Goal: Task Accomplishment & Management: Manage account settings

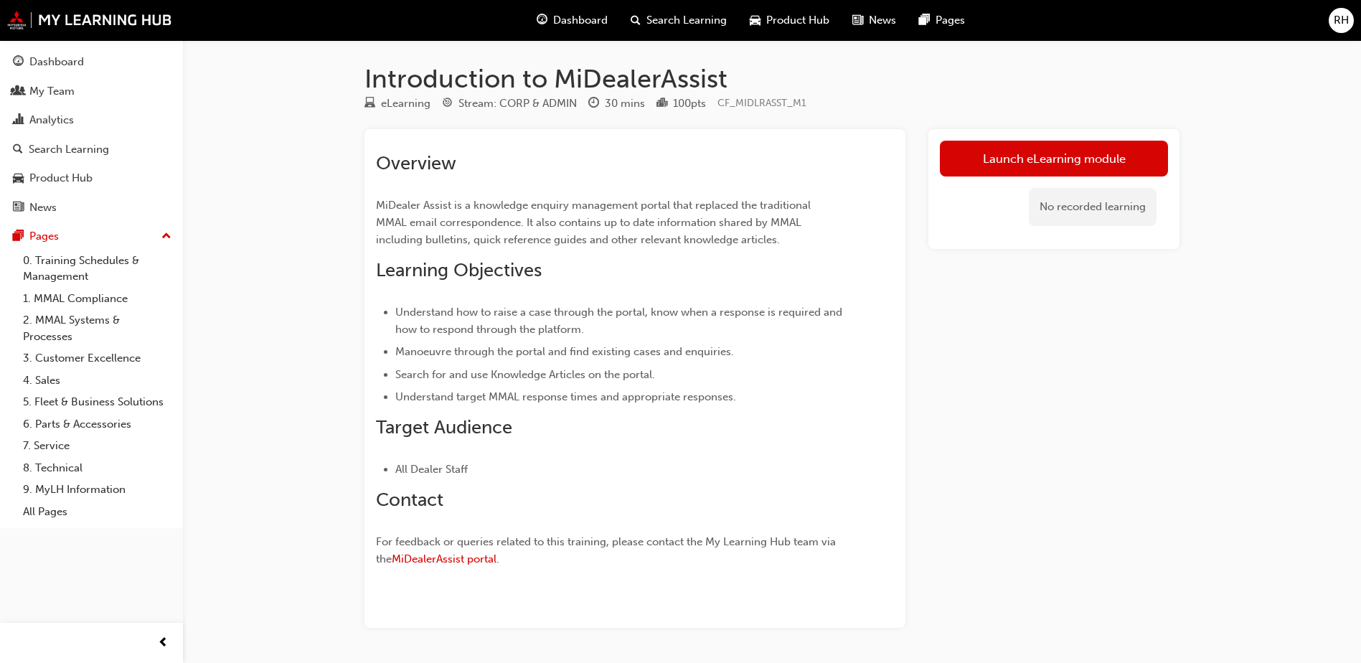
click at [1338, 22] on span "RH" at bounding box center [1341, 20] width 15 height 17
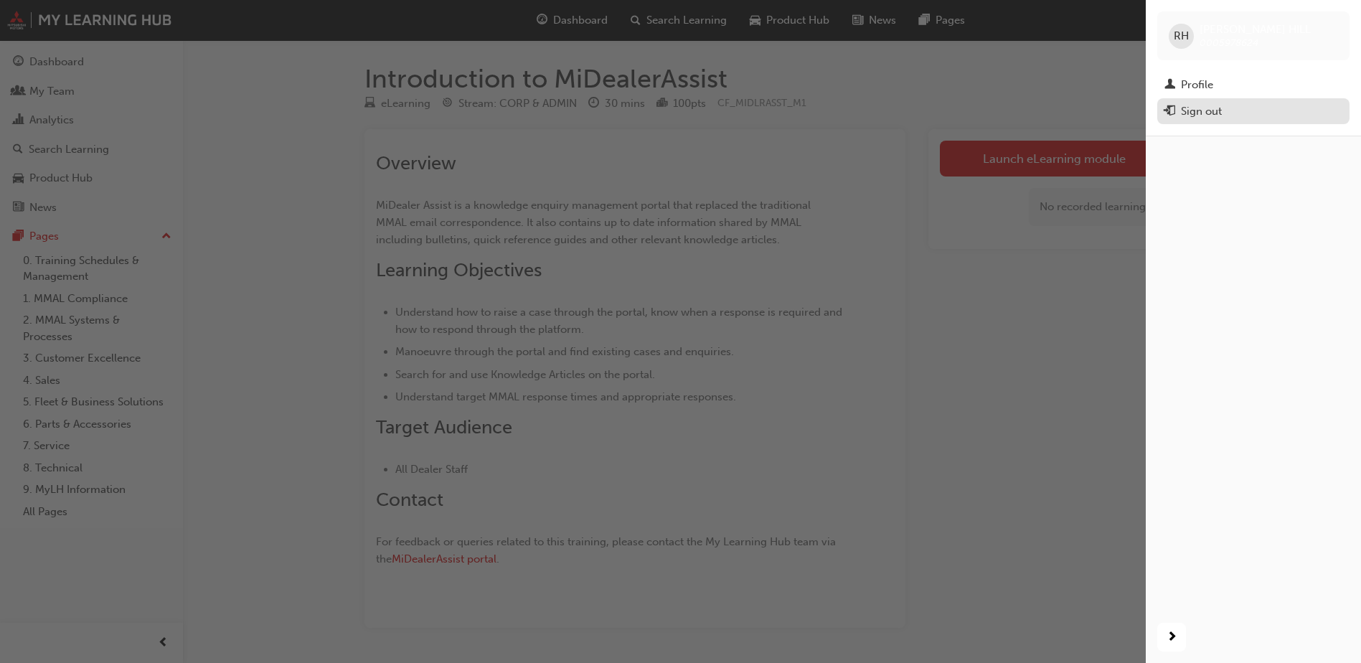
click at [1206, 111] on div "Sign out" at bounding box center [1201, 111] width 41 height 17
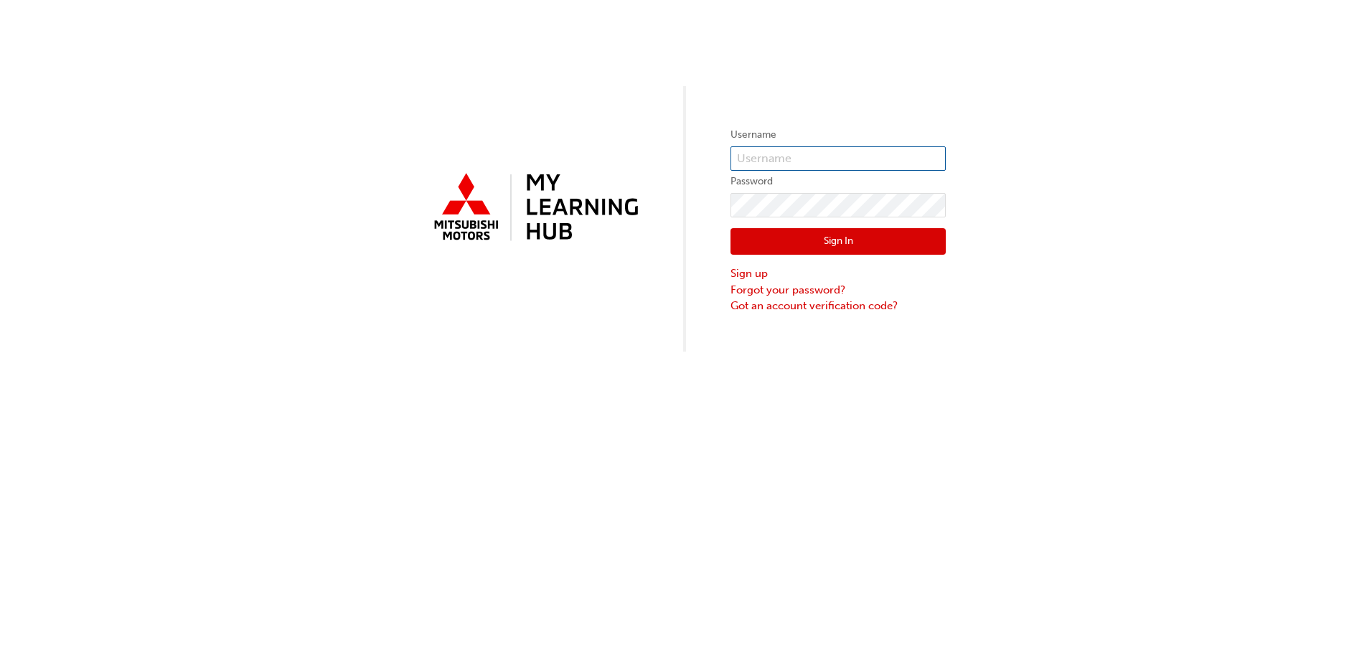
type input "0005978624"
click at [859, 243] on button "Sign In" at bounding box center [838, 241] width 215 height 27
